Goal: Information Seeking & Learning: Learn about a topic

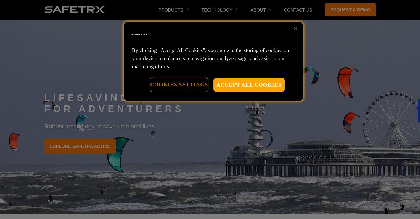
click at [189, 81] on button "Cookies Settings" at bounding box center [179, 84] width 58 height 14
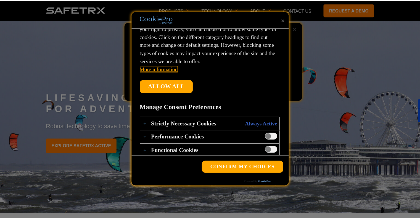
scroll to position [82, 0]
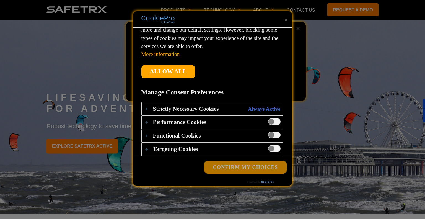
click at [229, 161] on button "Confirm My Choices" at bounding box center [245, 167] width 82 height 12
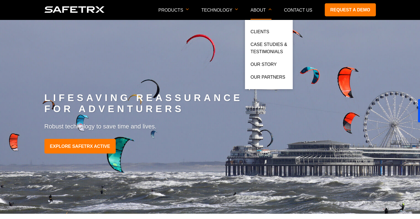
click at [260, 11] on p "About" at bounding box center [261, 14] width 21 height 12
click at [269, 64] on link "Our Story" at bounding box center [264, 66] width 26 height 10
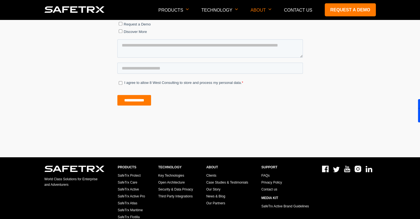
scroll to position [359, 0]
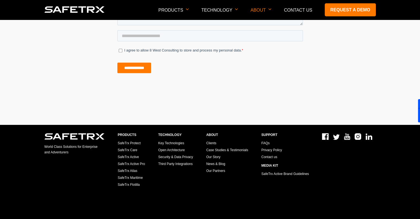
click at [369, 134] on img at bounding box center [369, 136] width 7 height 6
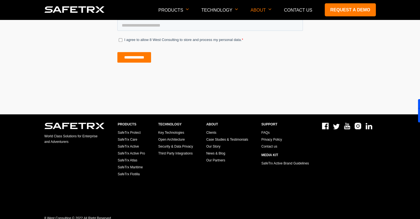
scroll to position [376, 0]
